Goal: Task Accomplishment & Management: Use online tool/utility

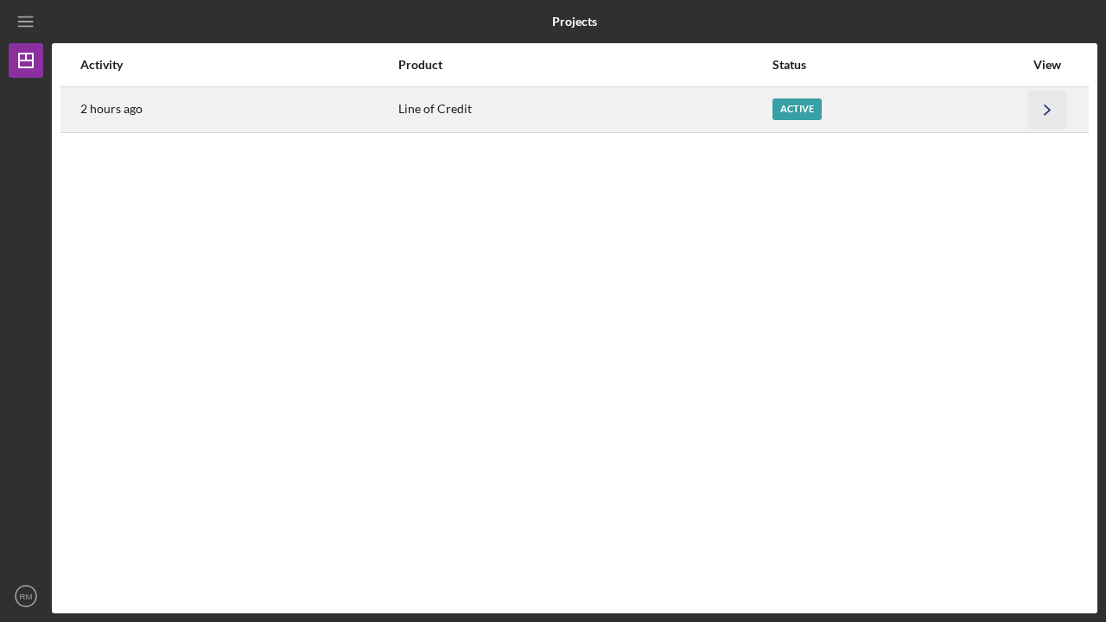
click at [1048, 107] on polyline "button" at bounding box center [1046, 110] width 5 height 10
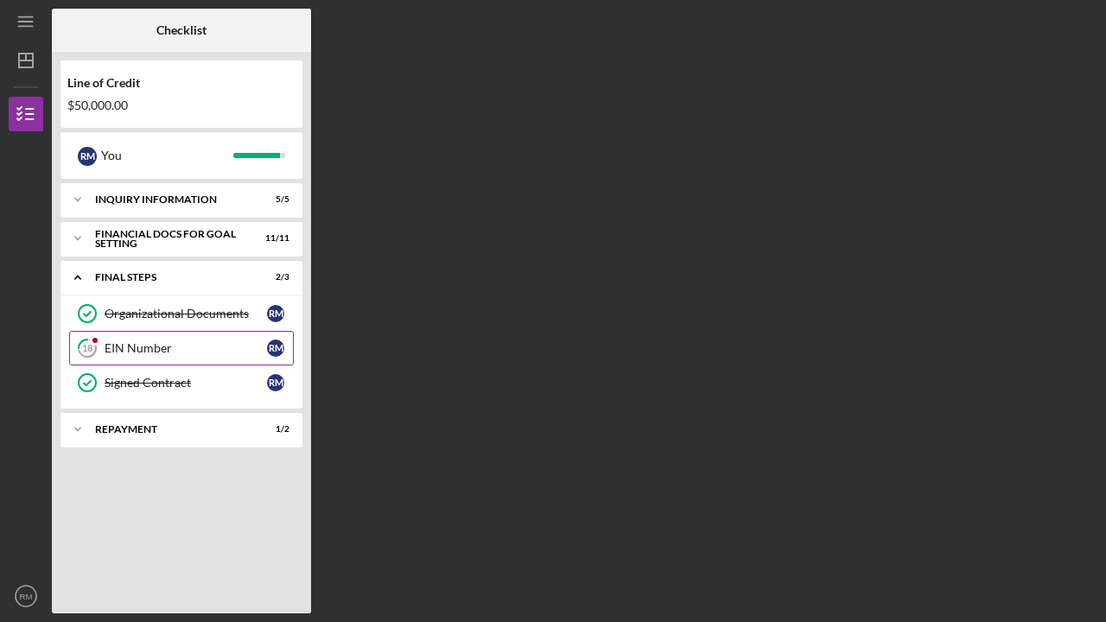
click at [155, 349] on div "EIN Number" at bounding box center [186, 348] width 162 height 14
